Goal: Task Accomplishment & Management: Manage account settings

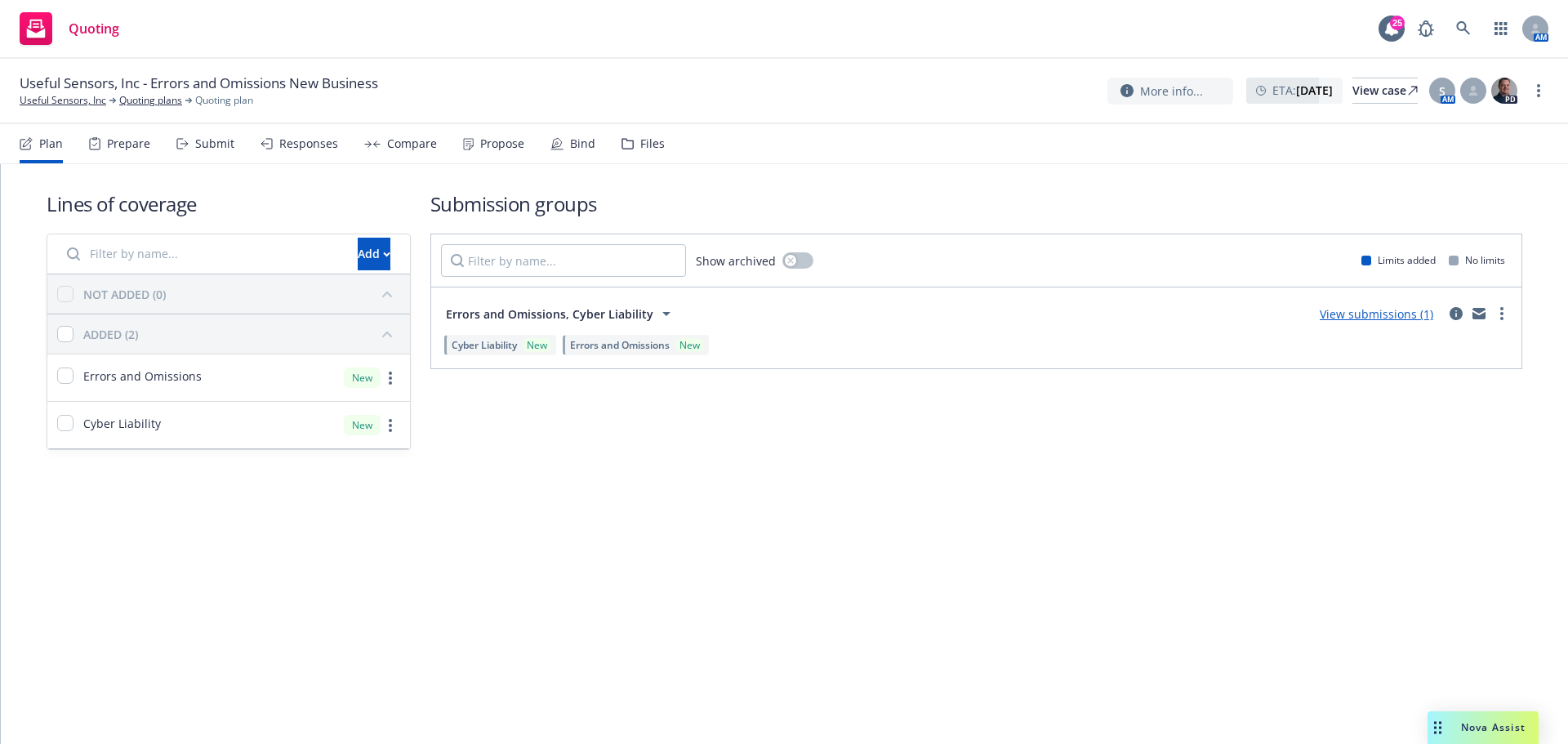
click at [463, 139] on icon at bounding box center [468, 144] width 11 height 12
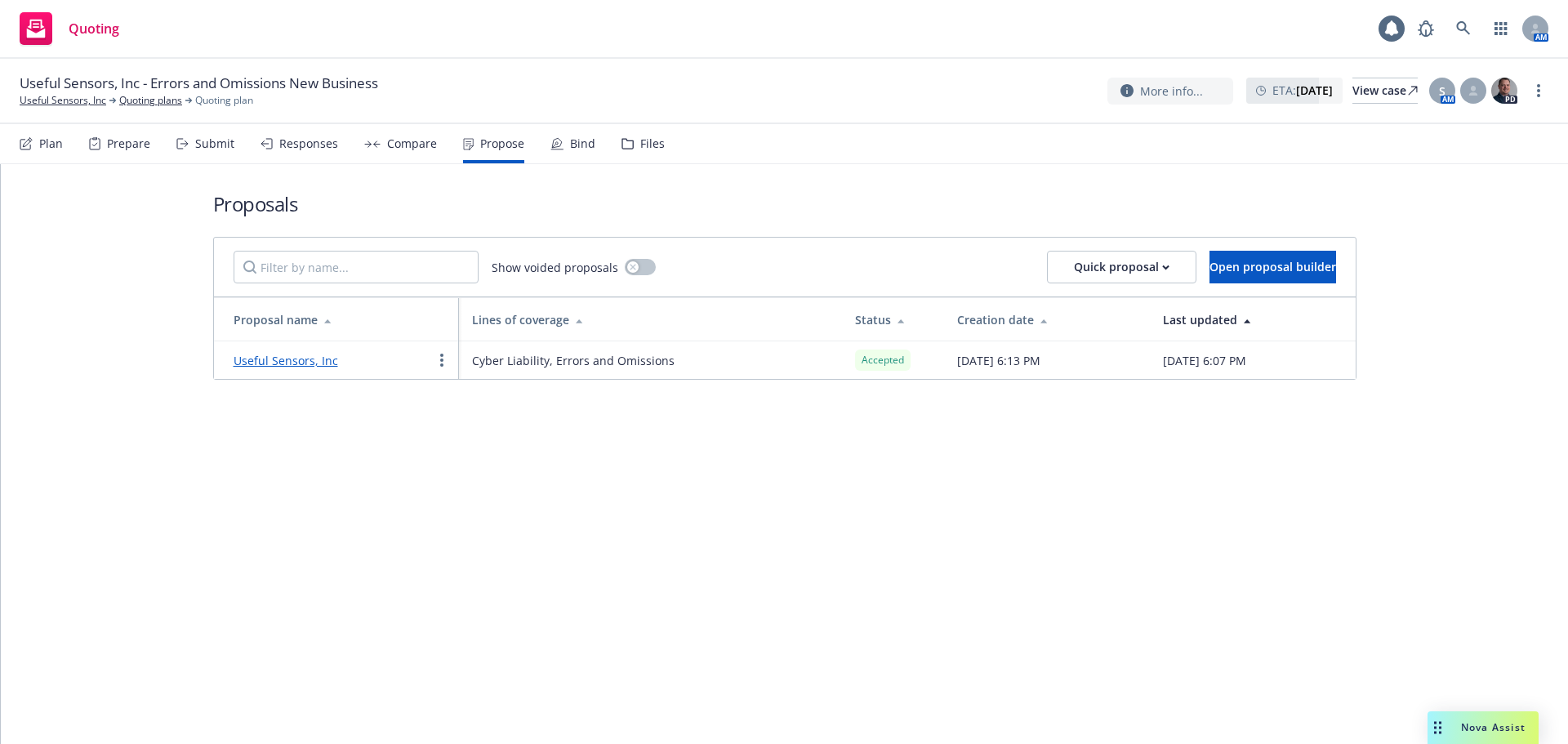
click at [317, 353] on link "Useful Sensors, Inc" at bounding box center [285, 361] width 105 height 16
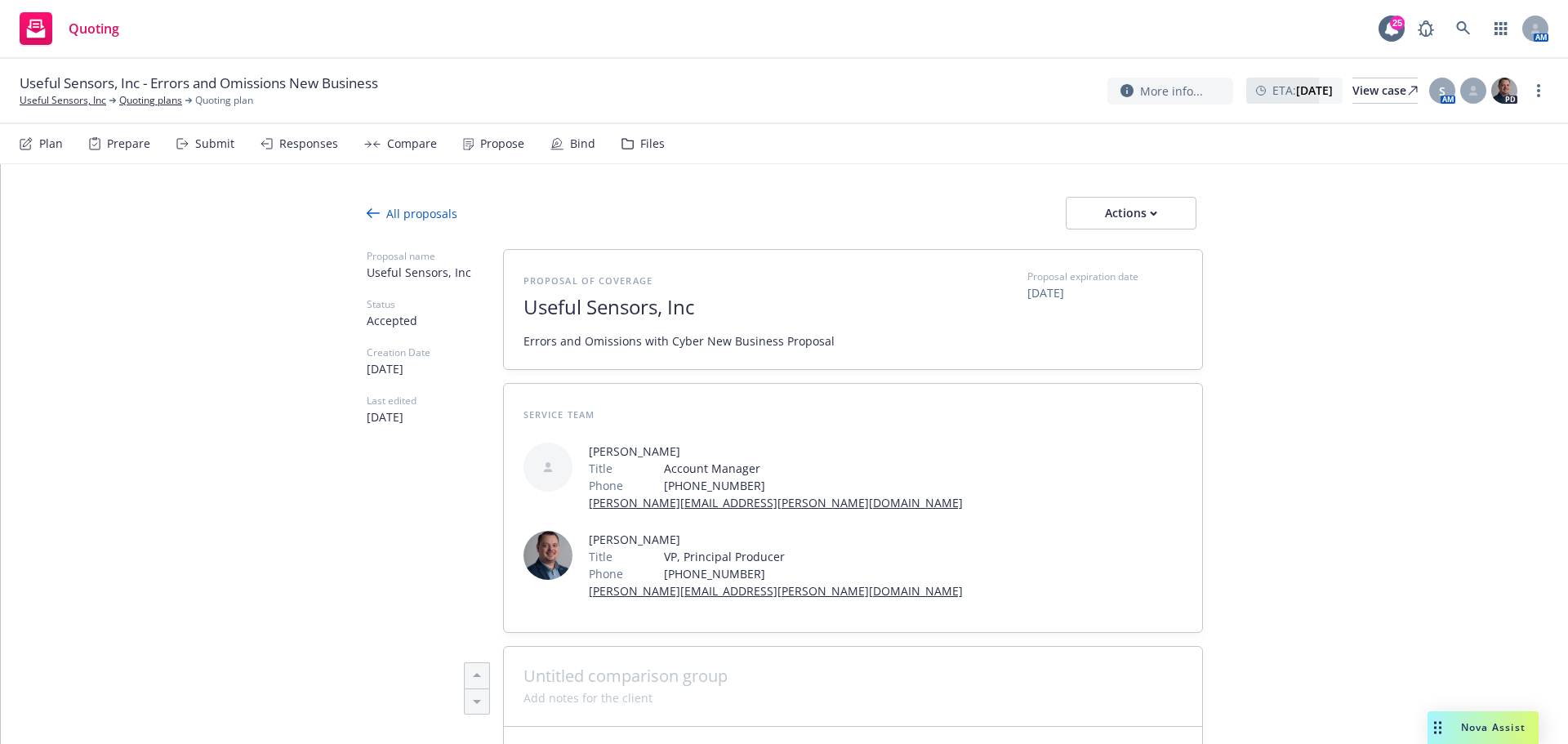
click at [428, 205] on div "All proposals" at bounding box center [411, 213] width 90 height 18
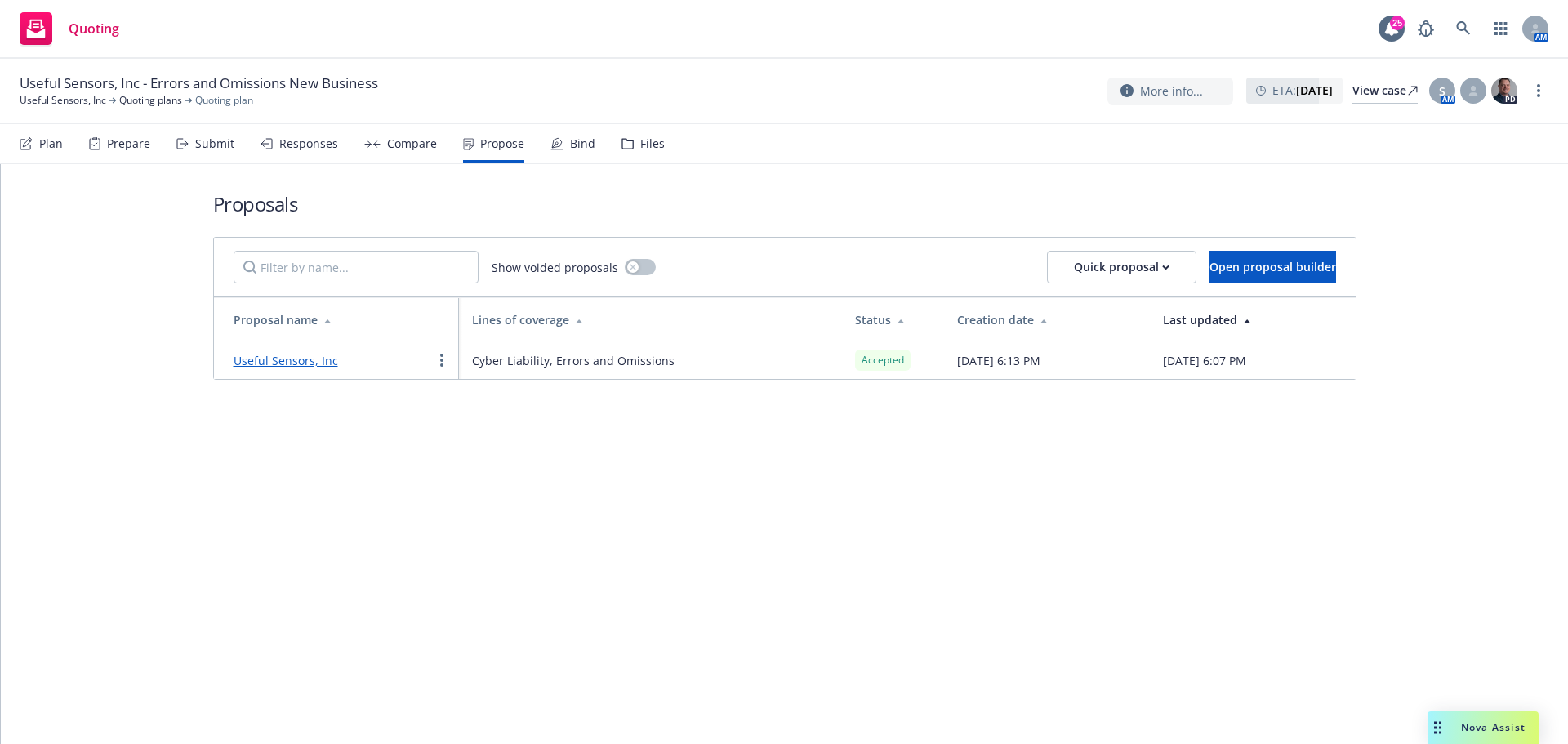
click at [553, 151] on div "Bind" at bounding box center [573, 143] width 45 height 40
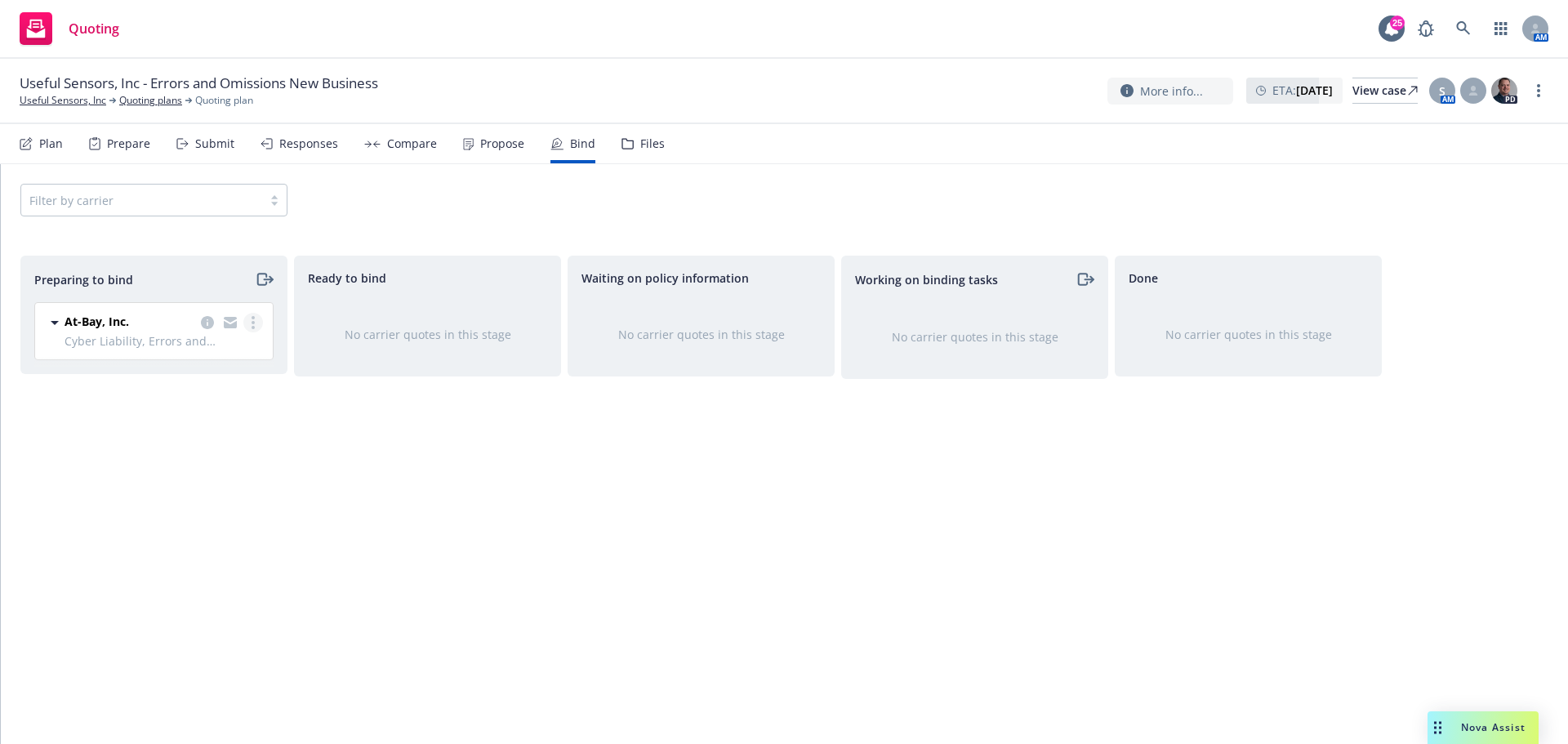
click at [257, 320] on link "more" at bounding box center [253, 322] width 19 height 19
click at [226, 389] on link "Log bind order" at bounding box center [182, 388] width 160 height 33
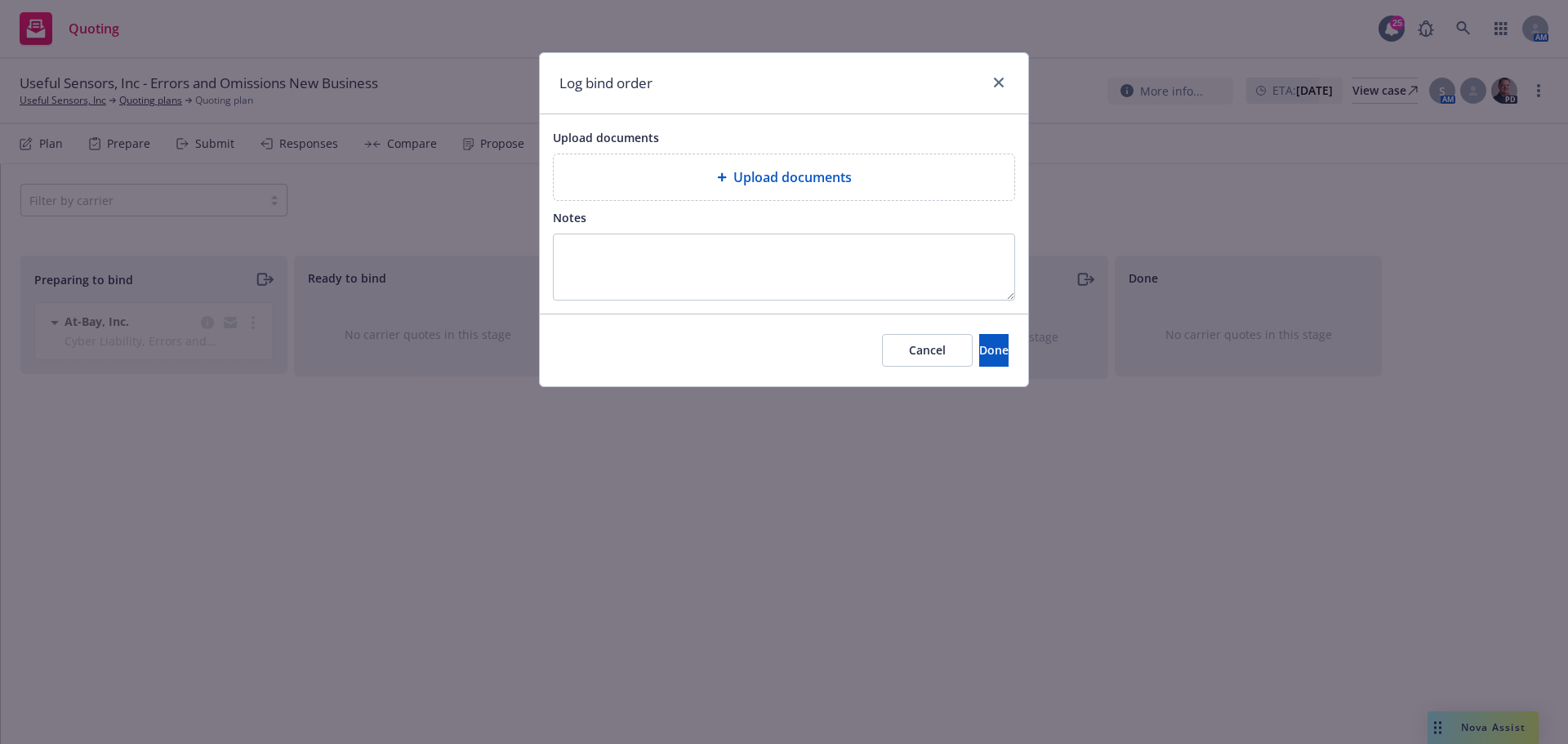
click at [866, 191] on div "Upload documents" at bounding box center [784, 177] width 460 height 46
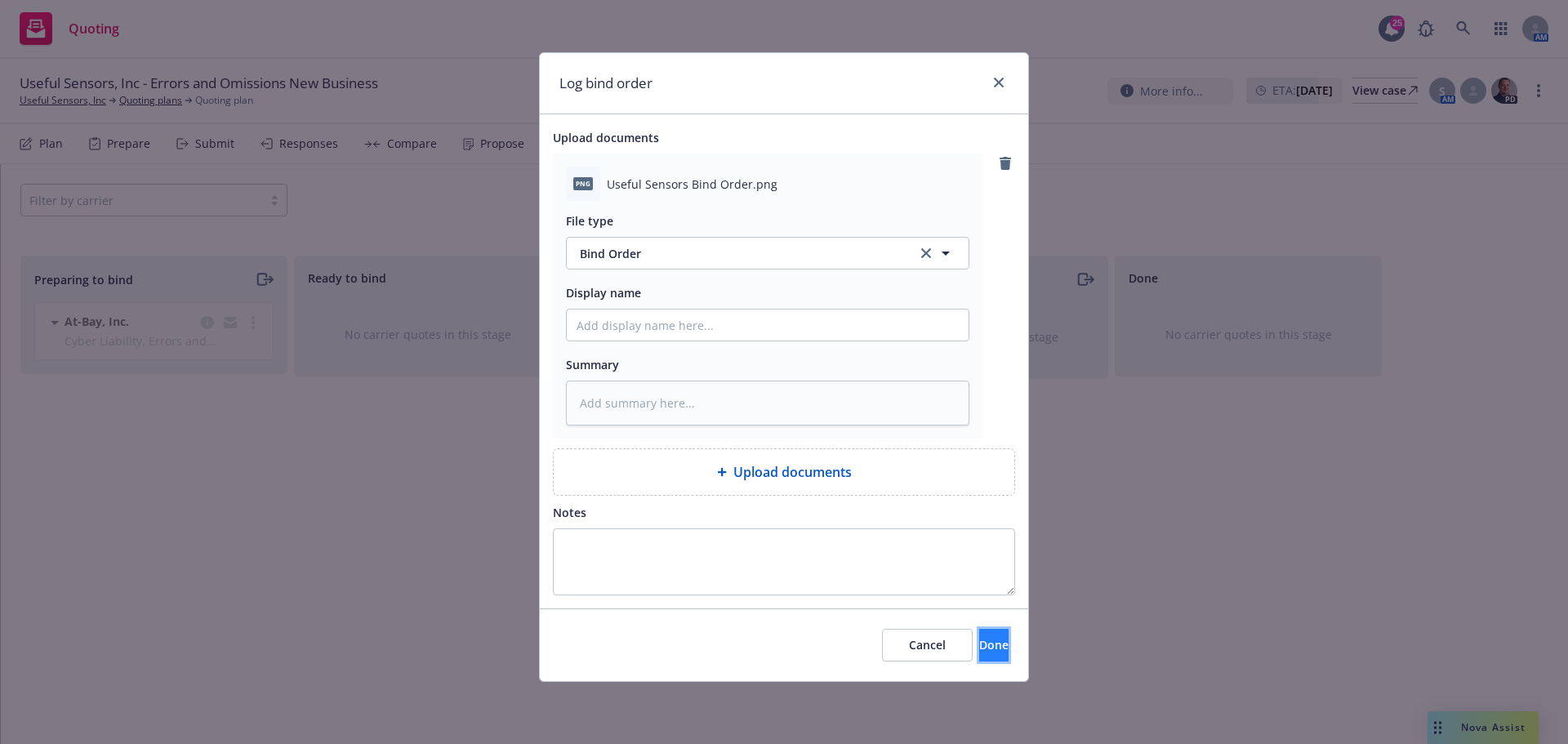
click at [981, 646] on span "Done" at bounding box center [994, 645] width 29 height 16
type textarea "x"
